Goal: Task Accomplishment & Management: Use online tool/utility

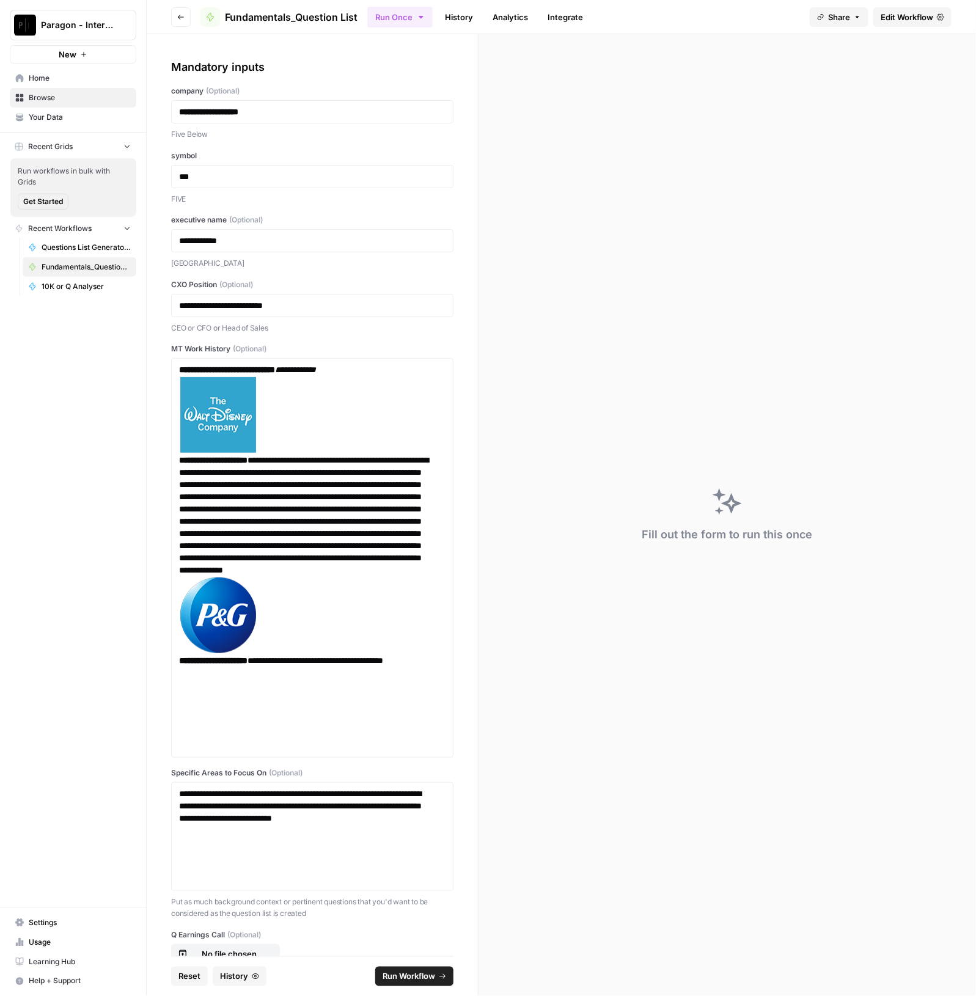
scroll to position [458, 0]
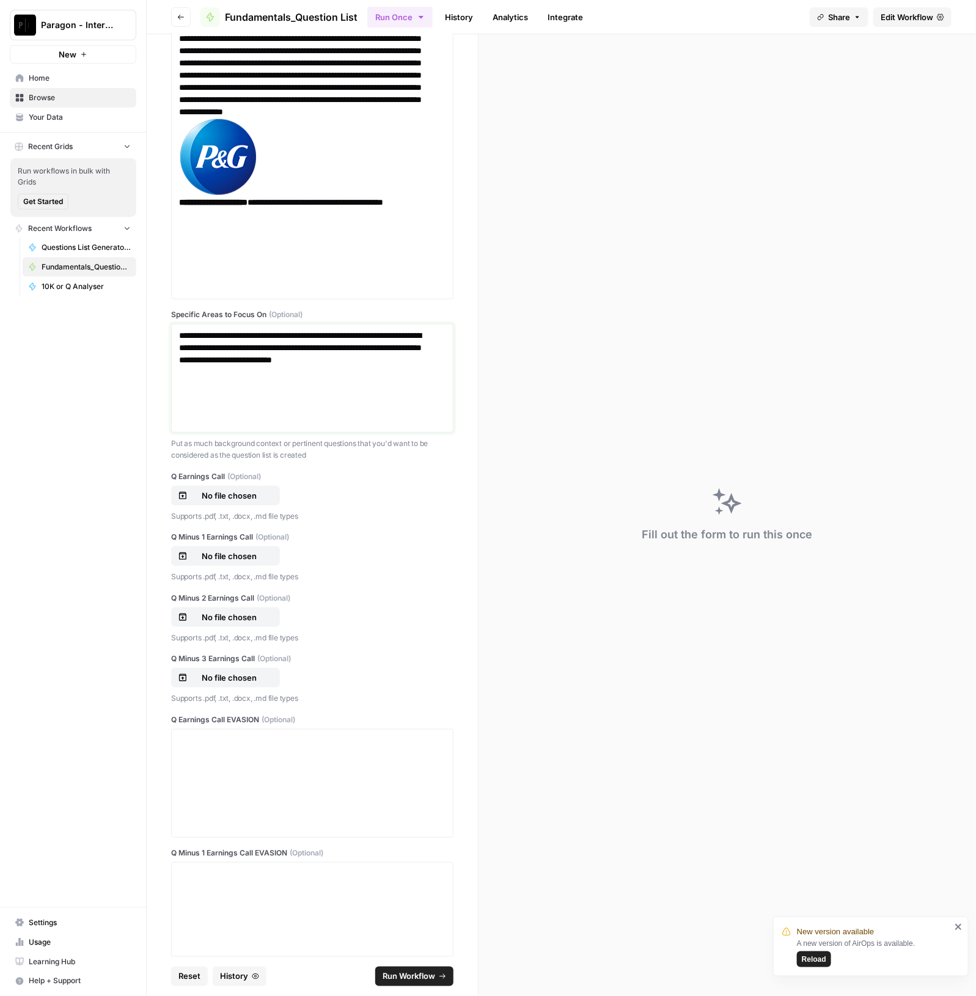
click at [293, 405] on div "**********" at bounding box center [312, 378] width 266 height 98
click at [253, 496] on p "No file chosen" at bounding box center [229, 495] width 78 height 12
click at [333, 512] on p "Supports .pdf, .txt, .docx, .md file types" at bounding box center [312, 516] width 282 height 12
click at [239, 496] on p "No file chosen" at bounding box center [229, 495] width 78 height 12
click at [272, 497] on div "No file chosen" at bounding box center [225, 495] width 95 height 12
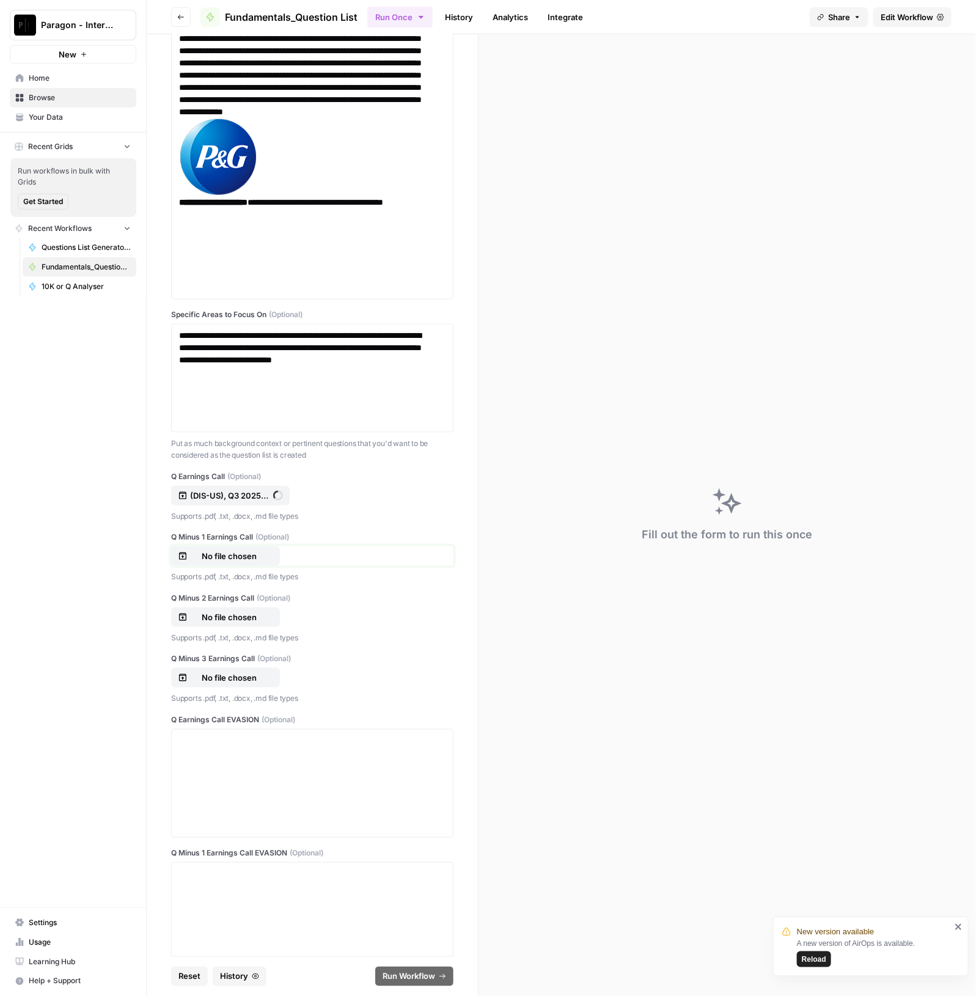
click at [244, 554] on p "No file chosen" at bounding box center [229, 556] width 78 height 12
click at [232, 611] on p "No file chosen" at bounding box center [229, 617] width 78 height 12
click at [216, 672] on p "No file chosen" at bounding box center [229, 677] width 78 height 12
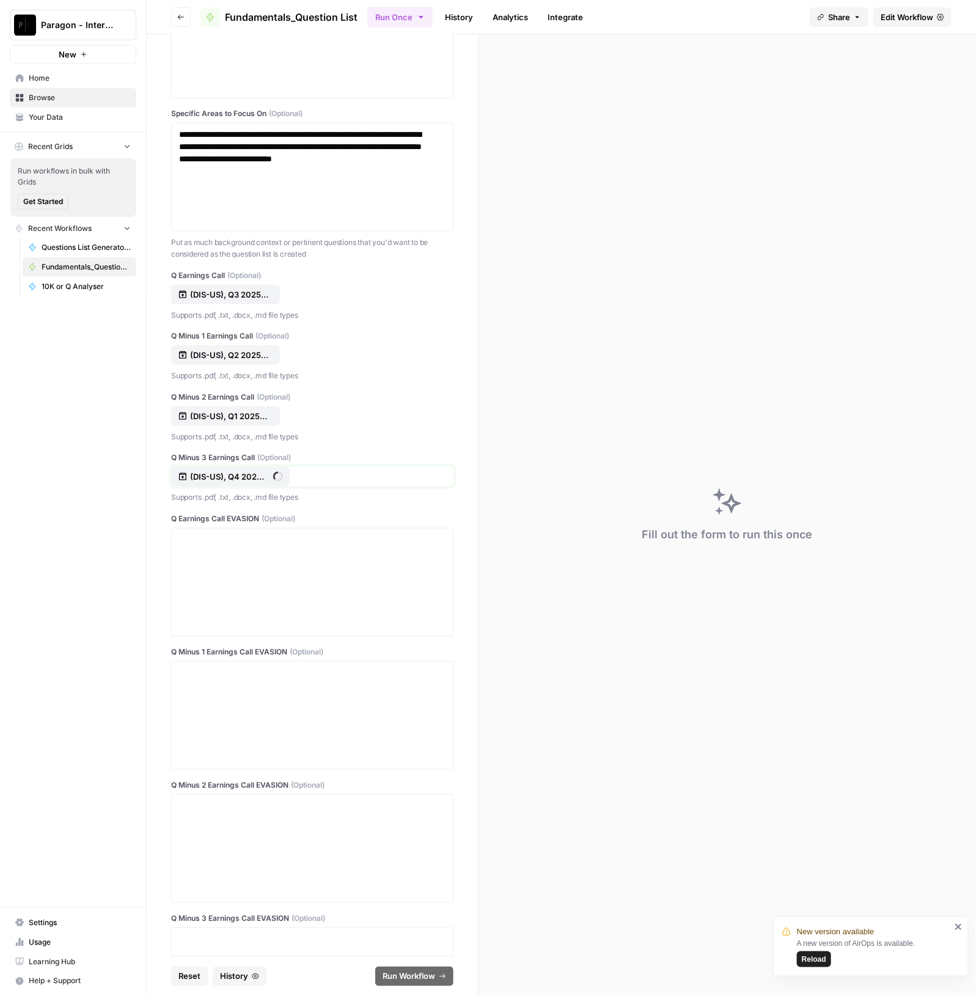
scroll to position [840, 0]
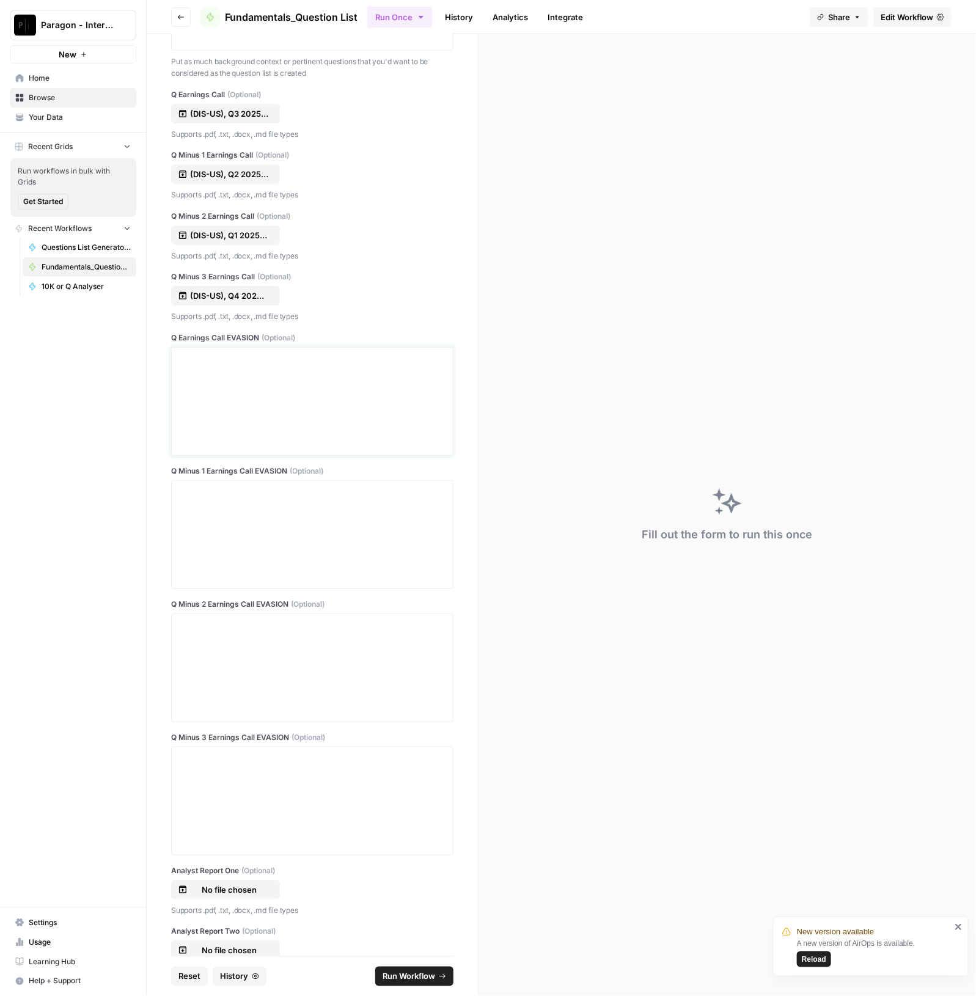
click at [357, 382] on div at bounding box center [312, 402] width 266 height 98
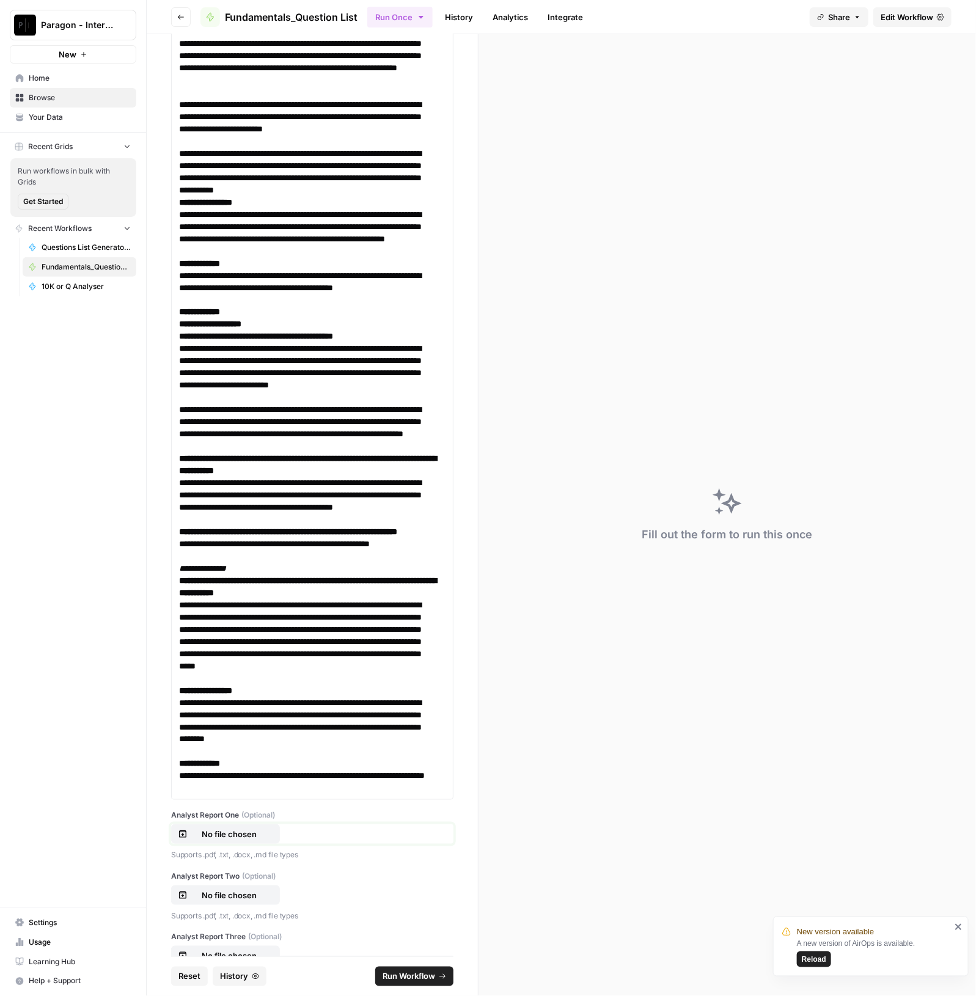
scroll to position [10543, 0]
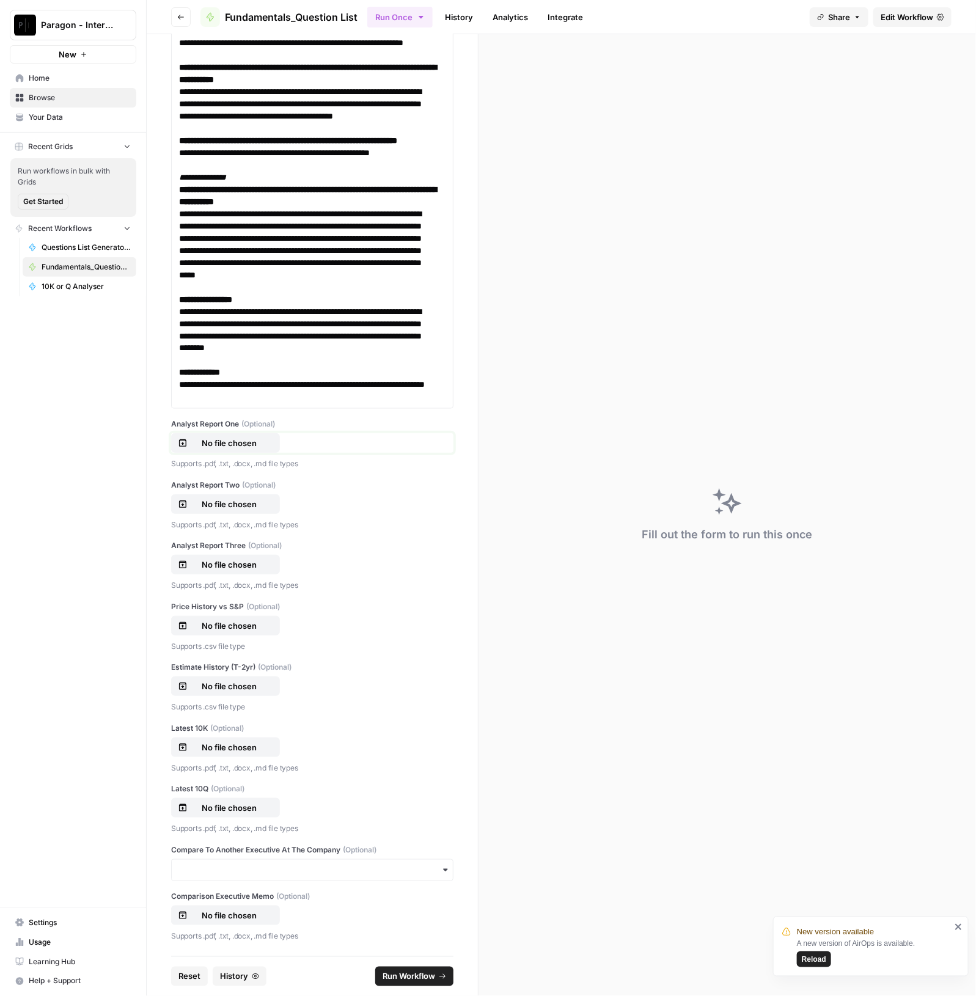
click at [244, 449] on p "No file chosen" at bounding box center [229, 443] width 78 height 12
click at [232, 622] on p "No file chosen" at bounding box center [229, 626] width 78 height 12
click at [243, 682] on p "No file chosen" at bounding box center [229, 686] width 78 height 12
click at [208, 743] on p "No file chosen" at bounding box center [229, 747] width 78 height 12
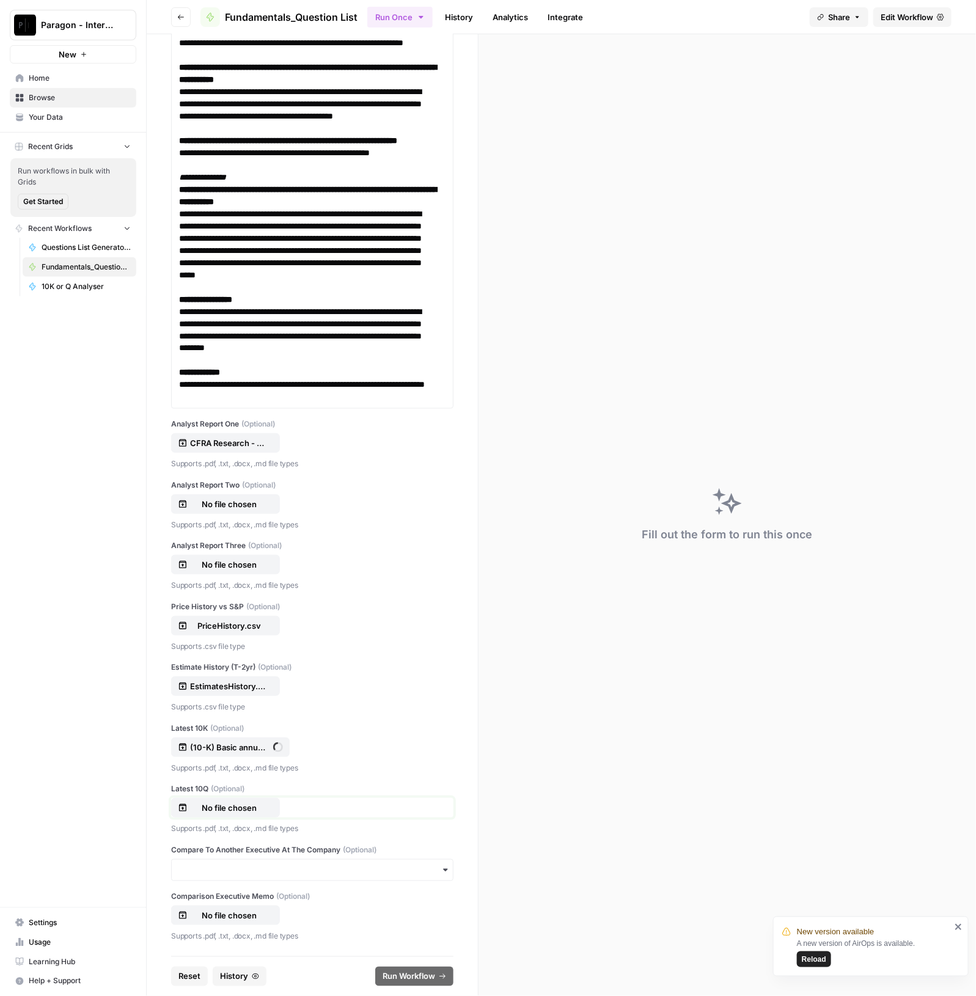
click at [241, 803] on p "No file chosen" at bounding box center [229, 808] width 78 height 12
drag, startPoint x: 660, startPoint y: 287, endPoint x: 681, endPoint y: 288, distance: 21.4
click at [660, 286] on div "Fill out the form to run this once" at bounding box center [726, 515] width 497 height 962
click at [252, 505] on p "No file chosen" at bounding box center [229, 504] width 78 height 12
click at [261, 576] on div "Analyst Report Three (Optional) No file chosen Supports .pdf, .txt, .docx, .md …" at bounding box center [312, 565] width 282 height 51
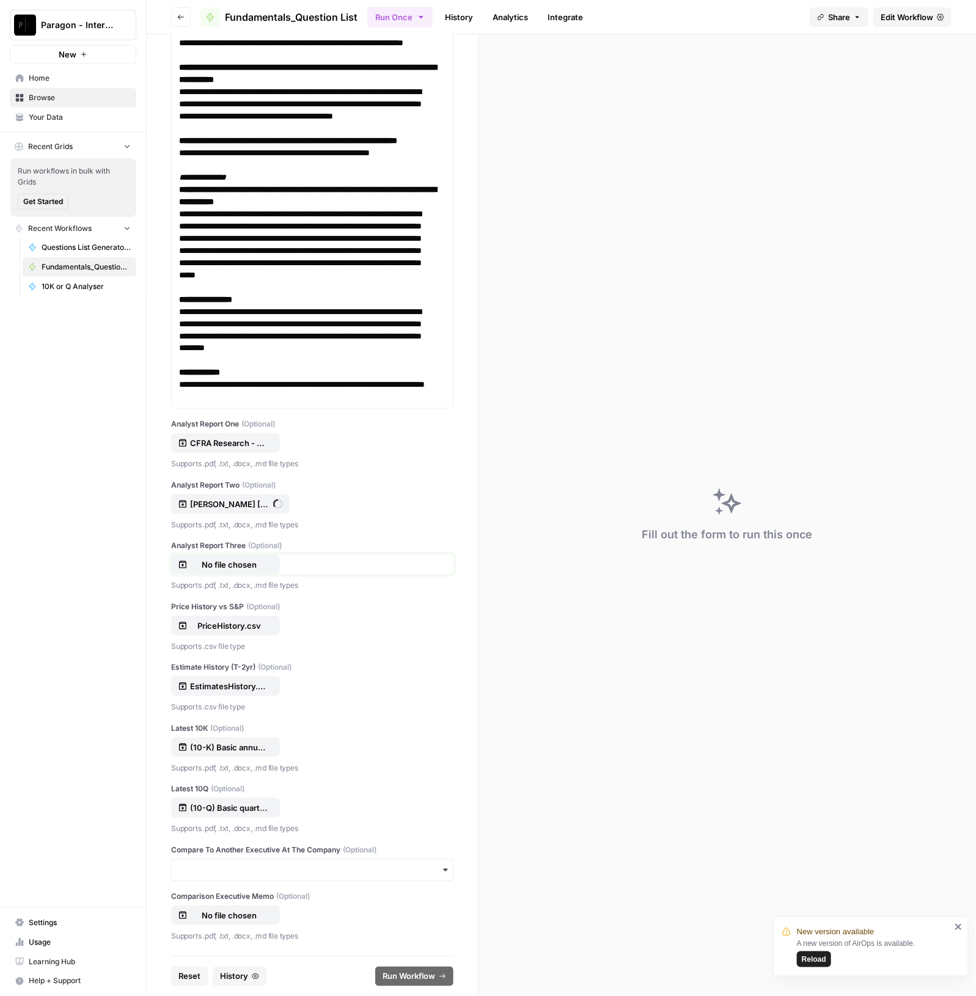
click at [258, 564] on p "No file chosen" at bounding box center [229, 564] width 78 height 12
drag, startPoint x: 425, startPoint y: 985, endPoint x: 483, endPoint y: 985, distance: 58.7
click at [425, 985] on button "Run Workflow" at bounding box center [414, 977] width 78 height 20
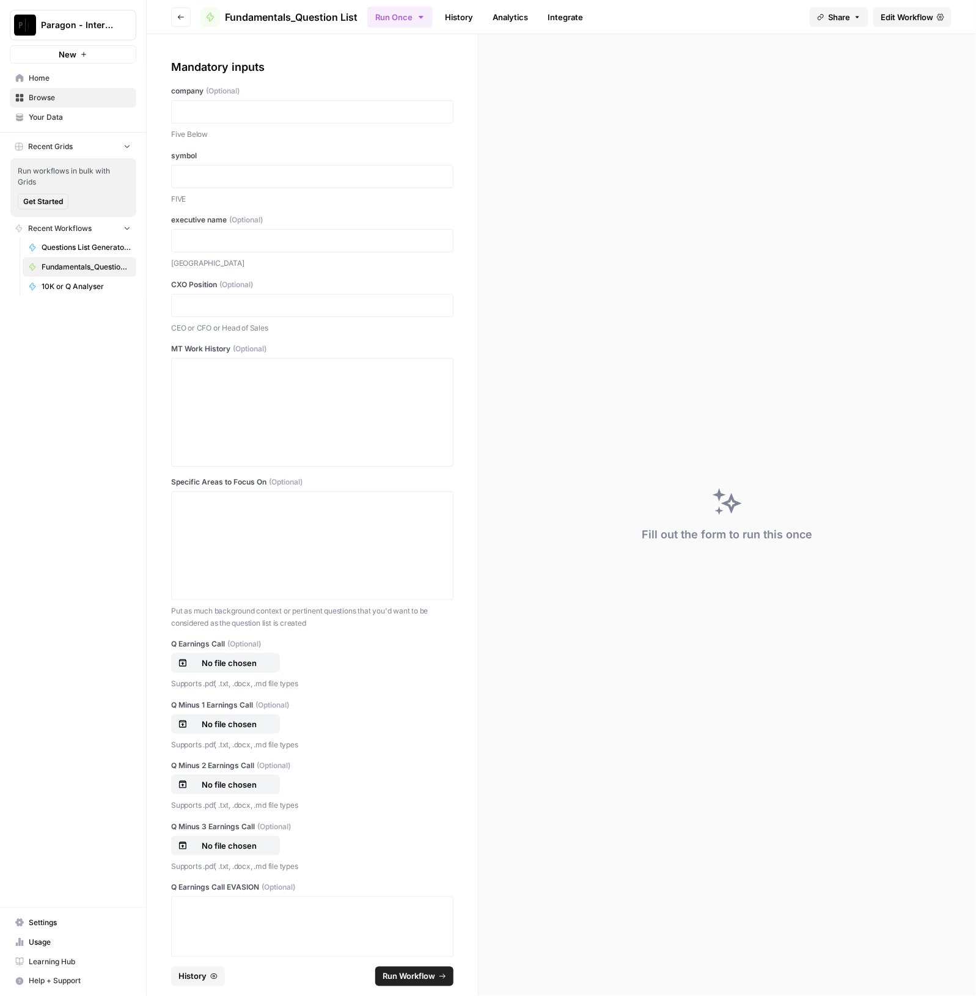
click at [445, 13] on link "History" at bounding box center [458, 17] width 43 height 20
